Goal: Navigation & Orientation: Find specific page/section

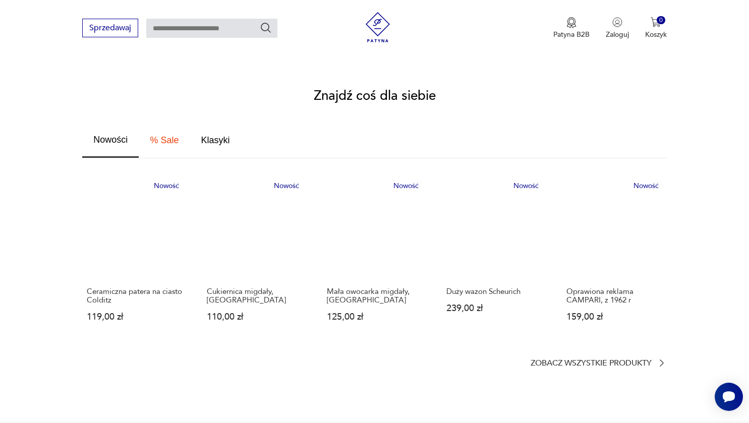
scroll to position [515, 0]
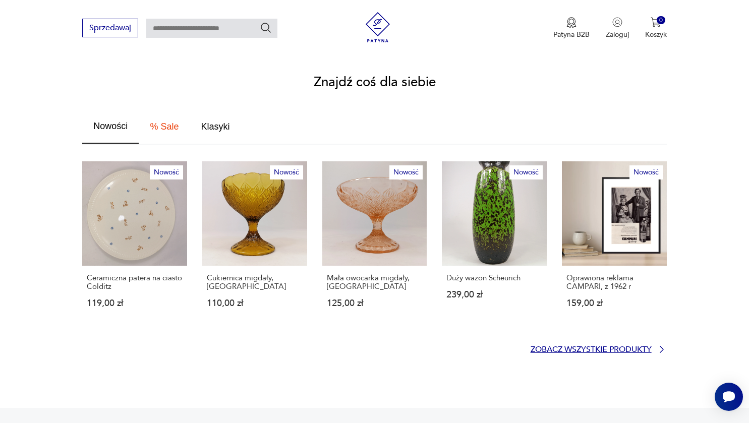
click at [547, 346] on p "Zobacz wszystkie produkty" at bounding box center [591, 349] width 121 height 7
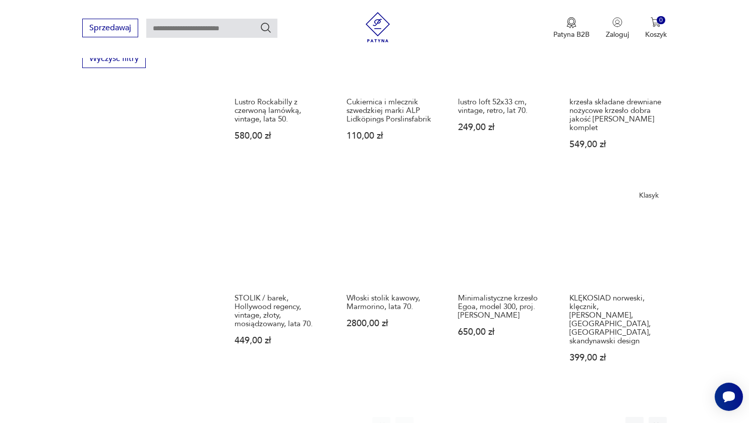
scroll to position [773, 0]
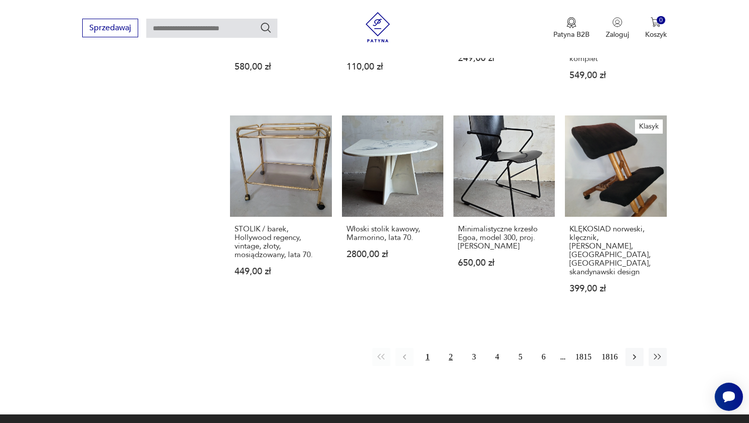
click at [449, 348] on button "2" at bounding box center [451, 357] width 18 height 18
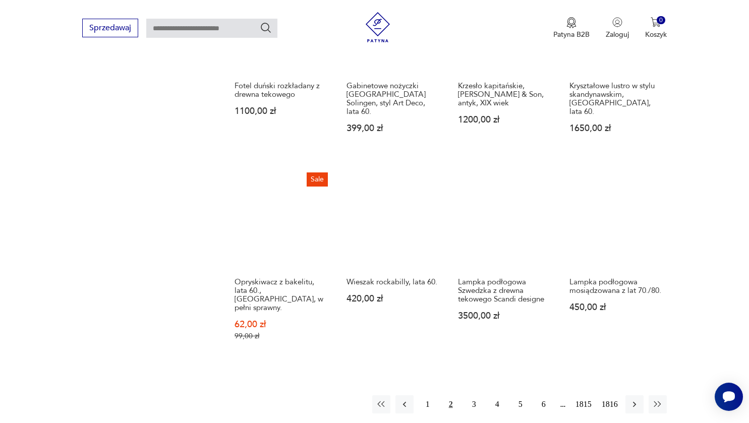
scroll to position [729, 0]
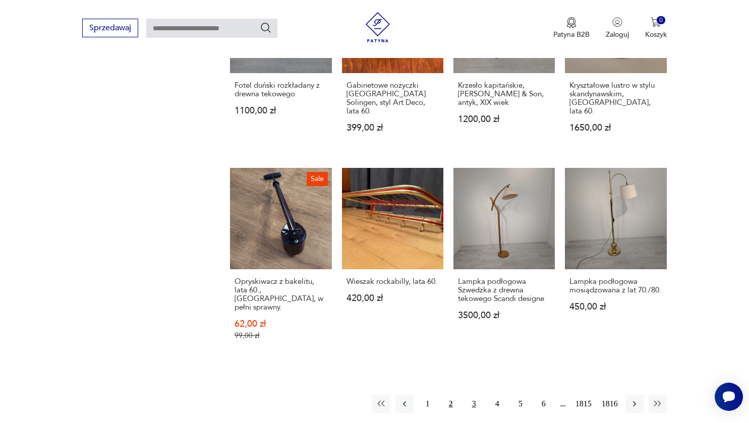
click at [473, 395] on button "3" at bounding box center [474, 404] width 18 height 18
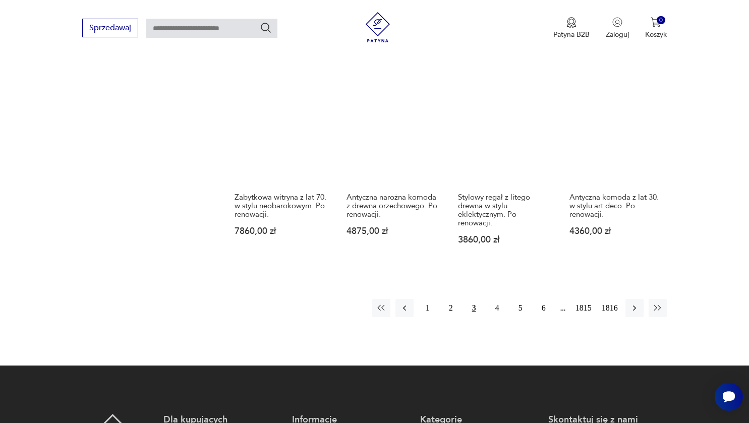
scroll to position [758, 0]
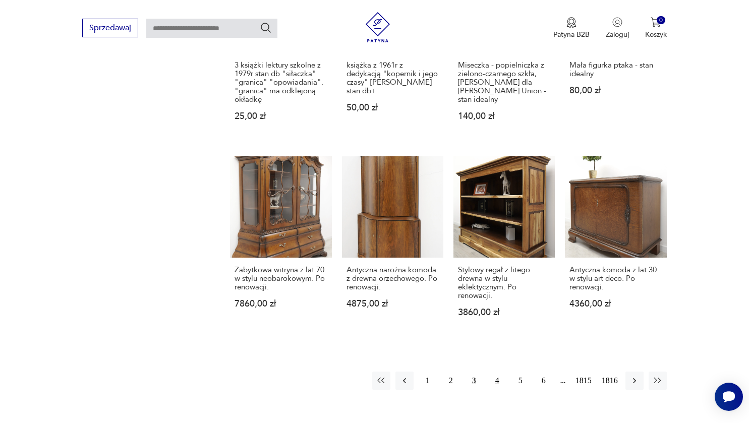
click at [497, 379] on button "4" at bounding box center [497, 381] width 18 height 18
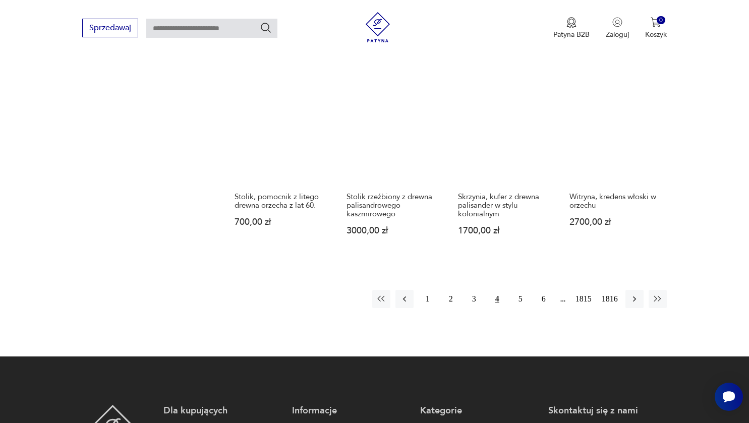
scroll to position [812, 0]
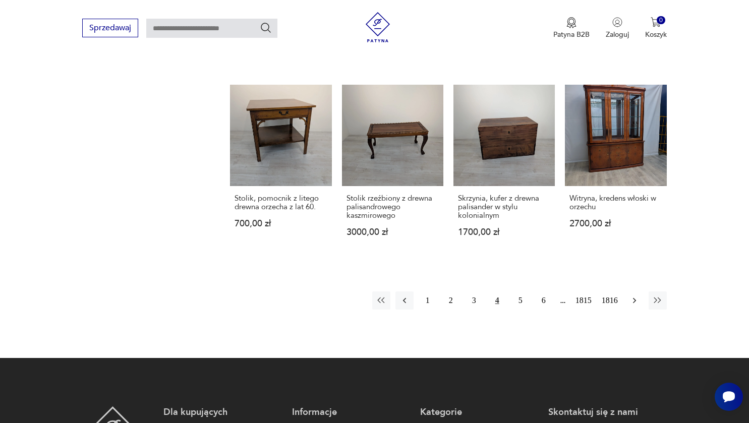
click at [636, 296] on icon "button" at bounding box center [634, 301] width 10 height 10
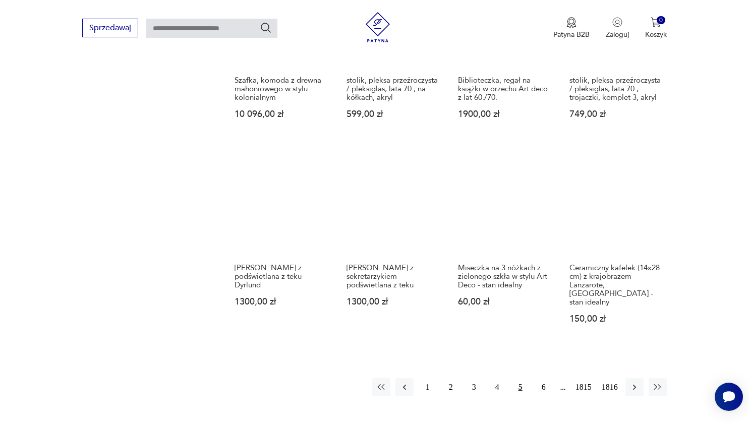
scroll to position [772, 0]
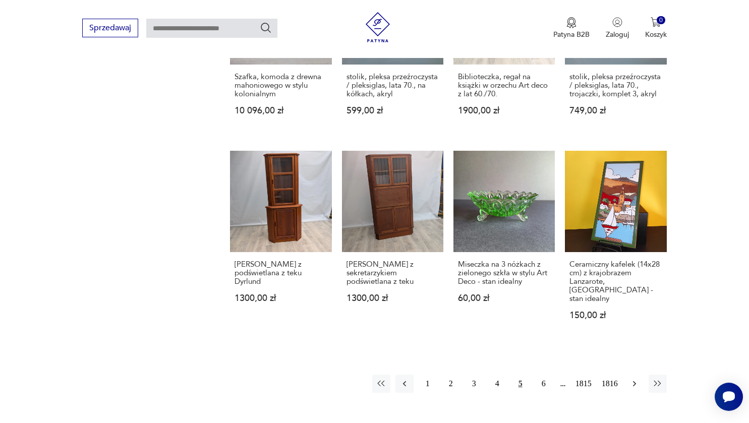
click at [638, 379] on icon "button" at bounding box center [634, 384] width 10 height 10
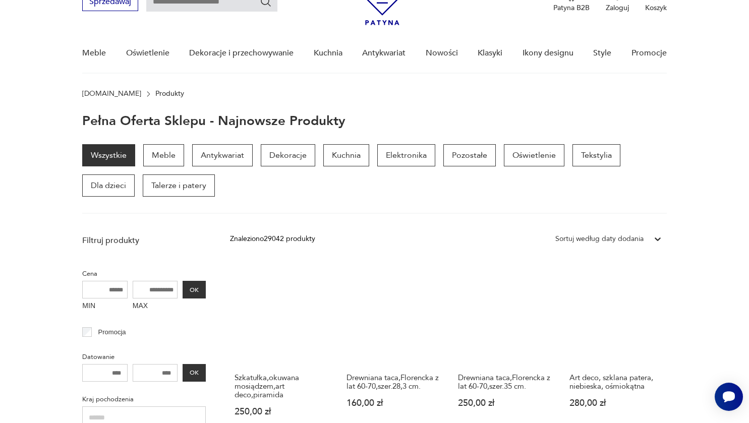
scroll to position [52, 0]
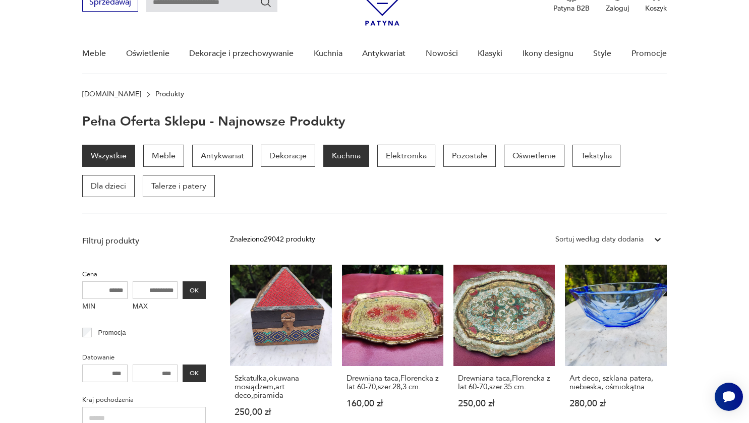
click at [344, 158] on p "Kuchnia" at bounding box center [346, 156] width 46 height 22
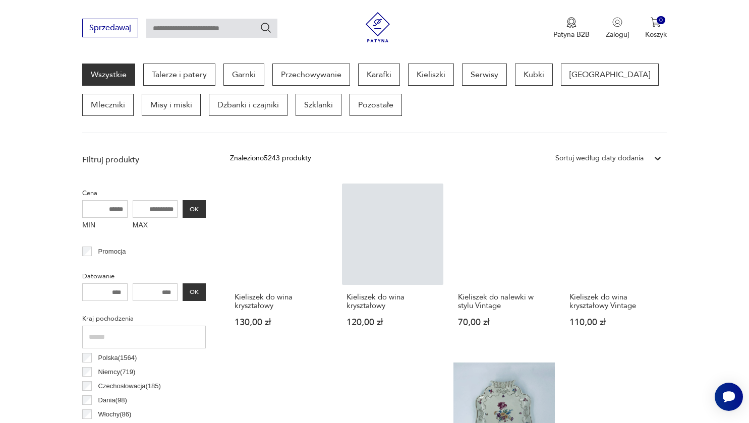
scroll to position [271, 0]
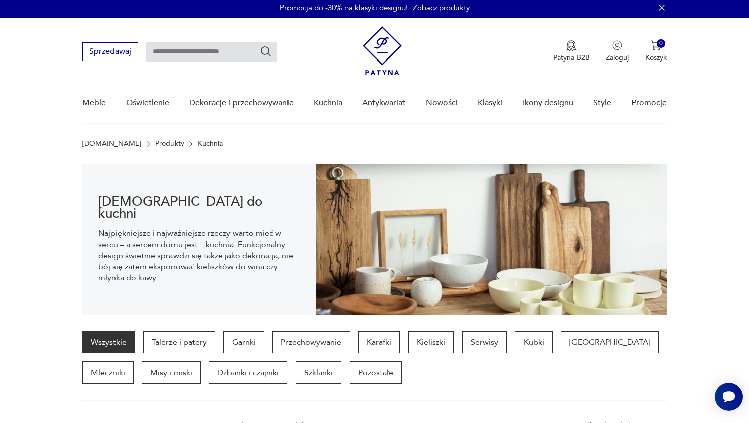
scroll to position [0, 0]
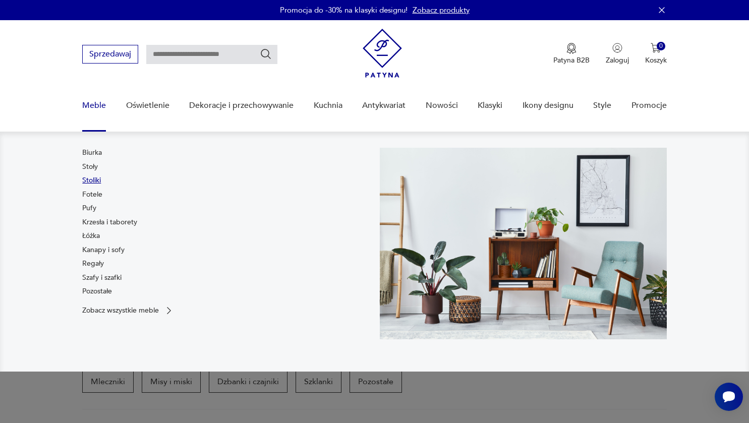
click at [90, 182] on link "Stoliki" at bounding box center [91, 181] width 19 height 10
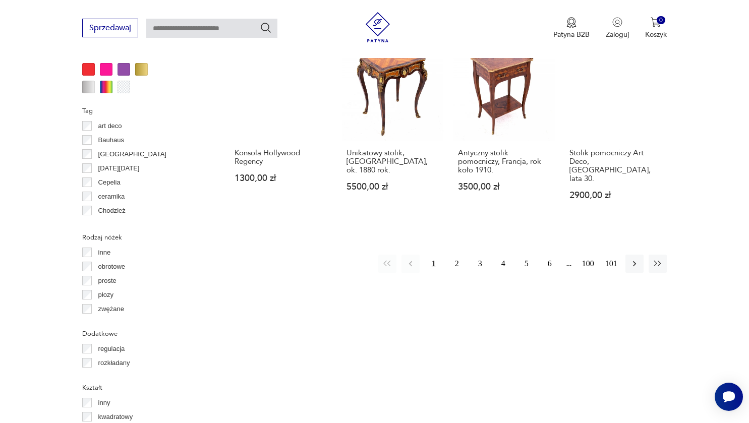
scroll to position [1010, 0]
